Goal: Register for event/course

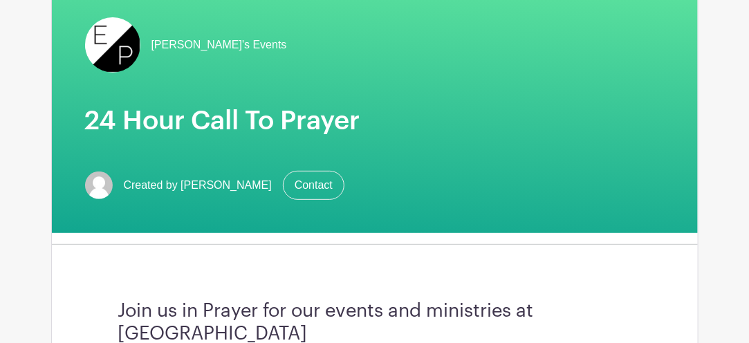
scroll to position [138, 0]
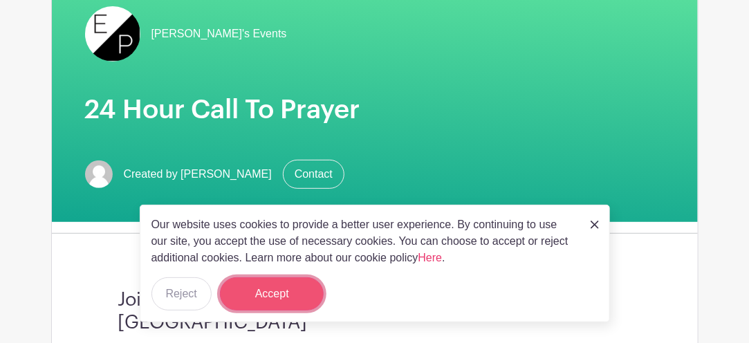
click at [273, 290] on button "Accept" at bounding box center [272, 293] width 104 height 33
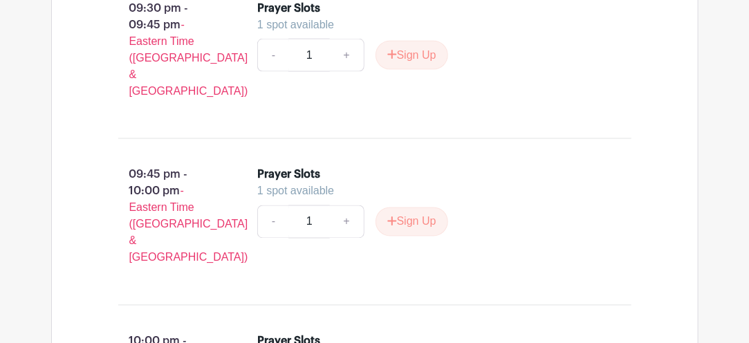
scroll to position [9442, 0]
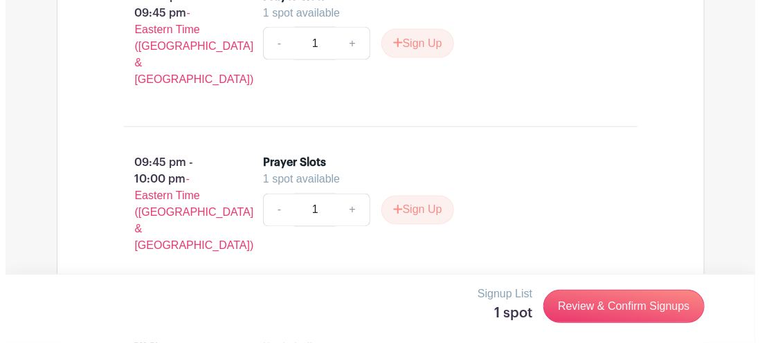
scroll to position [9372, 0]
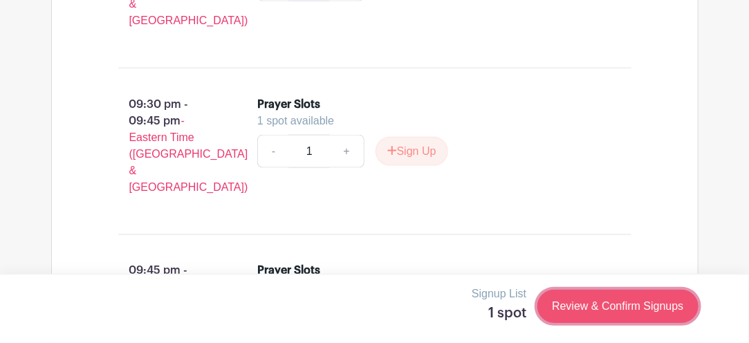
click at [598, 302] on link "Review & Confirm Signups" at bounding box center [618, 306] width 161 height 33
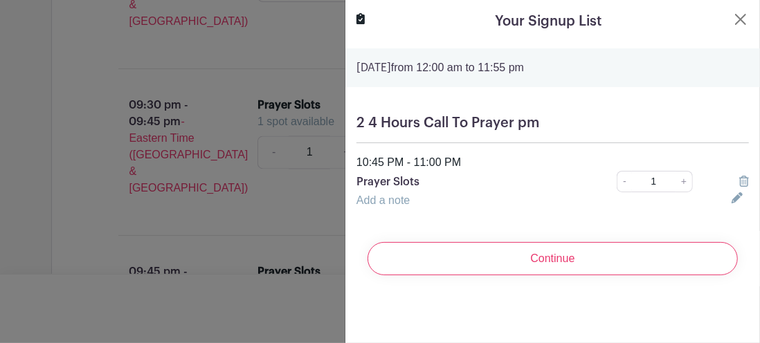
click at [731, 197] on icon at bounding box center [736, 197] width 11 height 11
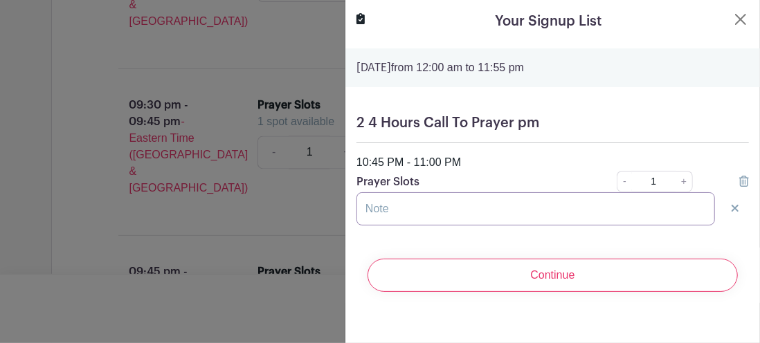
click at [388, 204] on input "text" at bounding box center [535, 208] width 358 height 33
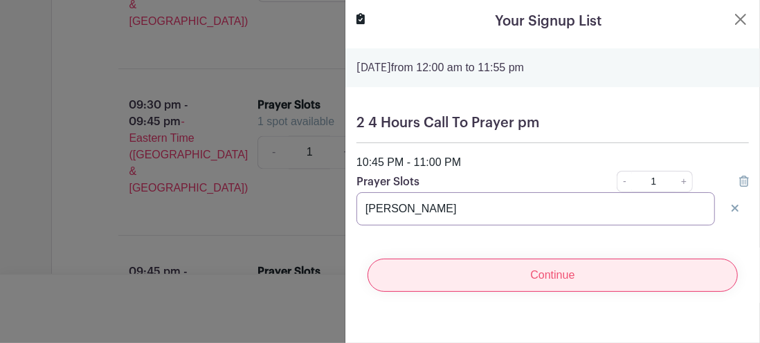
type input "[PERSON_NAME]"
click at [547, 277] on input "Continue" at bounding box center [552, 275] width 370 height 33
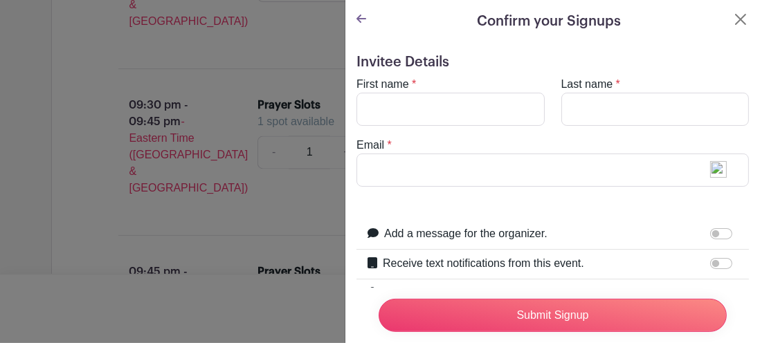
click at [361, 18] on icon at bounding box center [361, 19] width 10 height 8
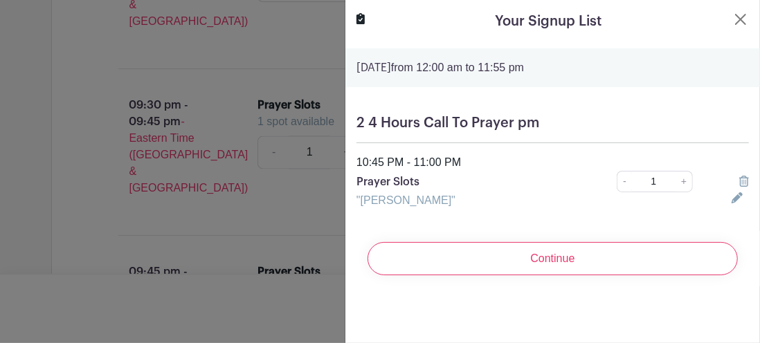
click at [731, 198] on icon at bounding box center [736, 197] width 11 height 11
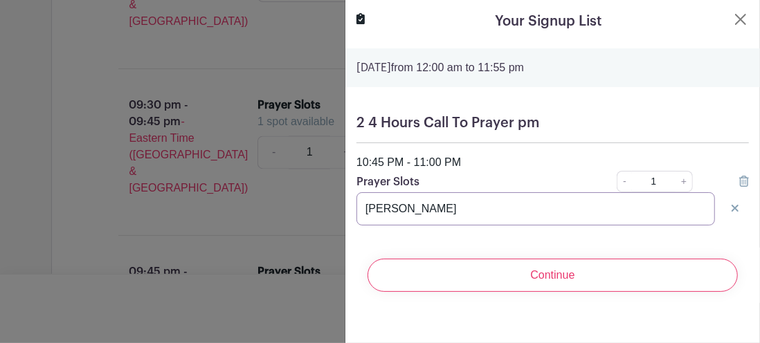
drag, startPoint x: 451, startPoint y: 209, endPoint x: 338, endPoint y: 219, distance: 114.0
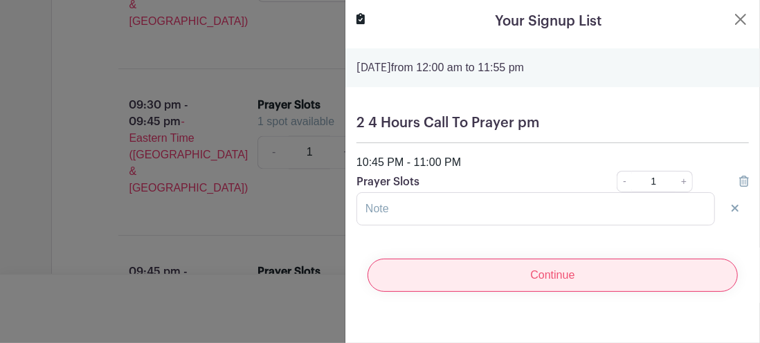
click at [552, 274] on input "Continue" at bounding box center [552, 275] width 370 height 33
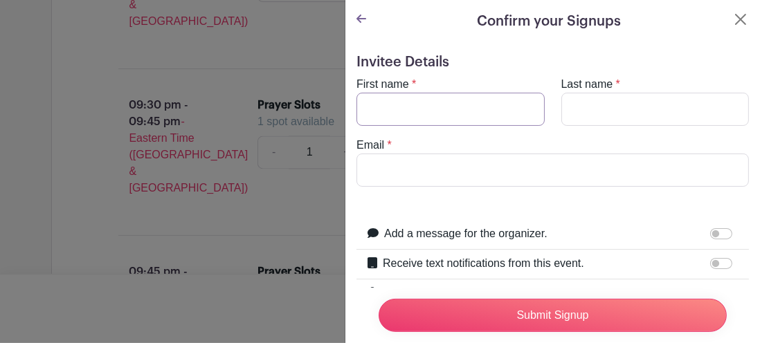
click at [405, 104] on input "First name" at bounding box center [450, 109] width 188 height 33
type input "[PERSON_NAME]"
type input "s"
type input "[PERSON_NAME]"
type input "[EMAIL_ADDRESS][DOMAIN_NAME]"
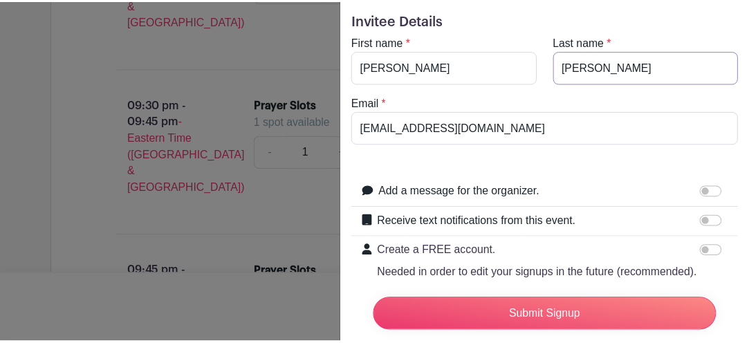
scroll to position [0, 0]
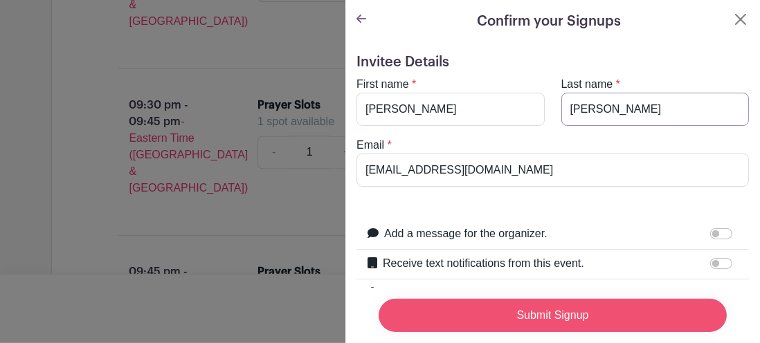
type input "[PERSON_NAME]"
click at [533, 307] on input "Submit Signup" at bounding box center [553, 315] width 348 height 33
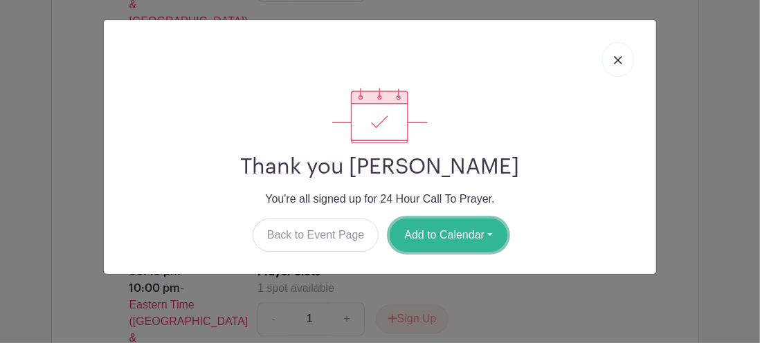
click at [468, 227] on button "Add to Calendar" at bounding box center [449, 235] width 118 height 33
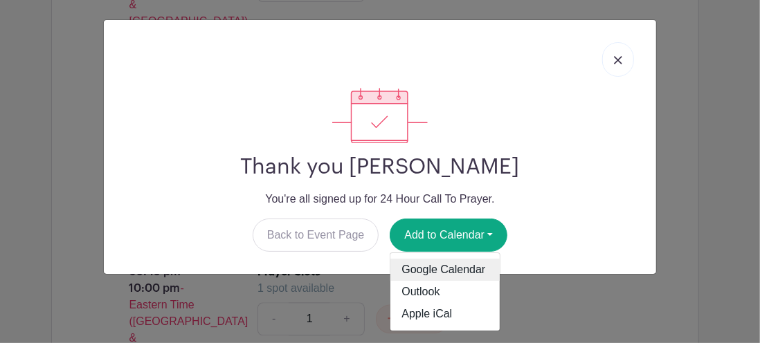
click at [453, 264] on link "Google Calendar" at bounding box center [444, 270] width 109 height 22
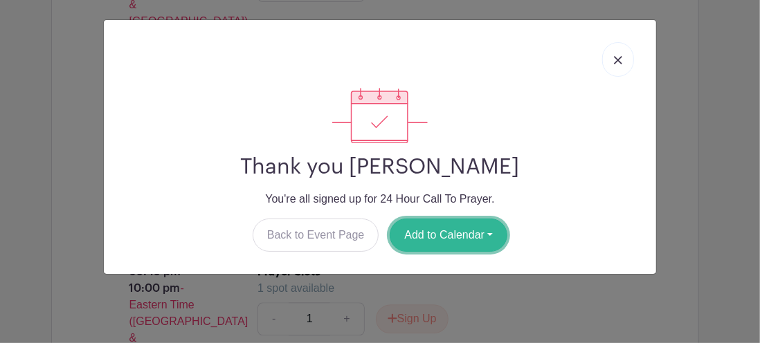
click at [475, 239] on button "Add to Calendar" at bounding box center [449, 235] width 118 height 33
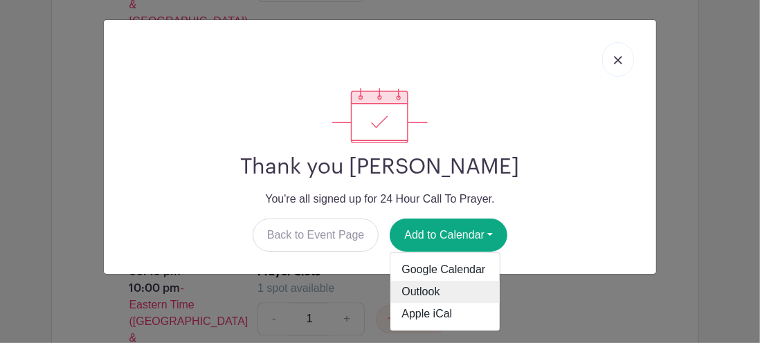
click at [406, 287] on link "Outlook" at bounding box center [444, 292] width 109 height 22
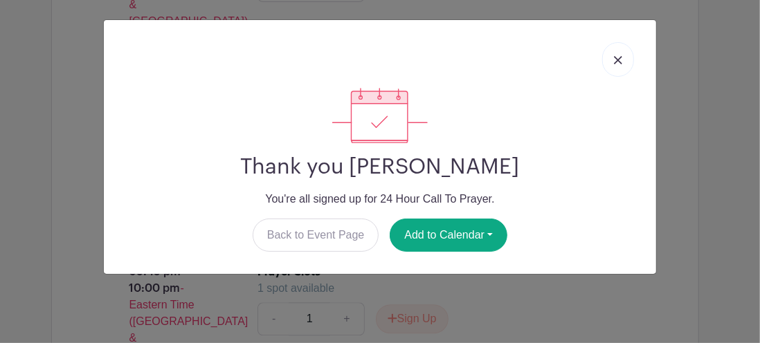
click at [618, 57] on img at bounding box center [618, 60] width 8 height 8
